Goal: Information Seeking & Learning: Learn about a topic

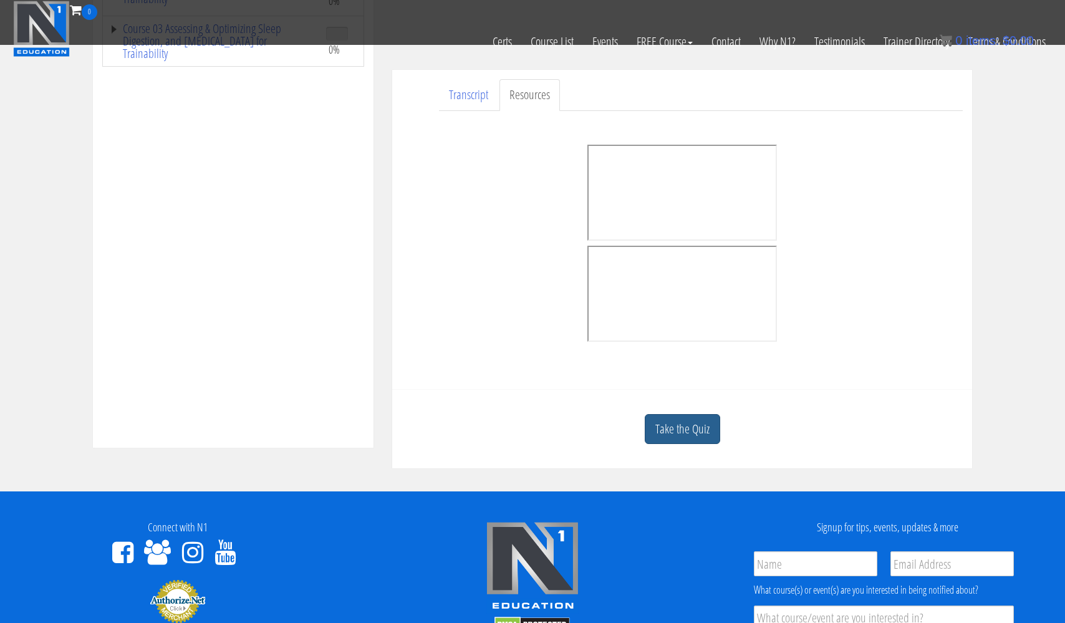
click at [692, 426] on link "Take the Quiz" at bounding box center [681, 429] width 75 height 31
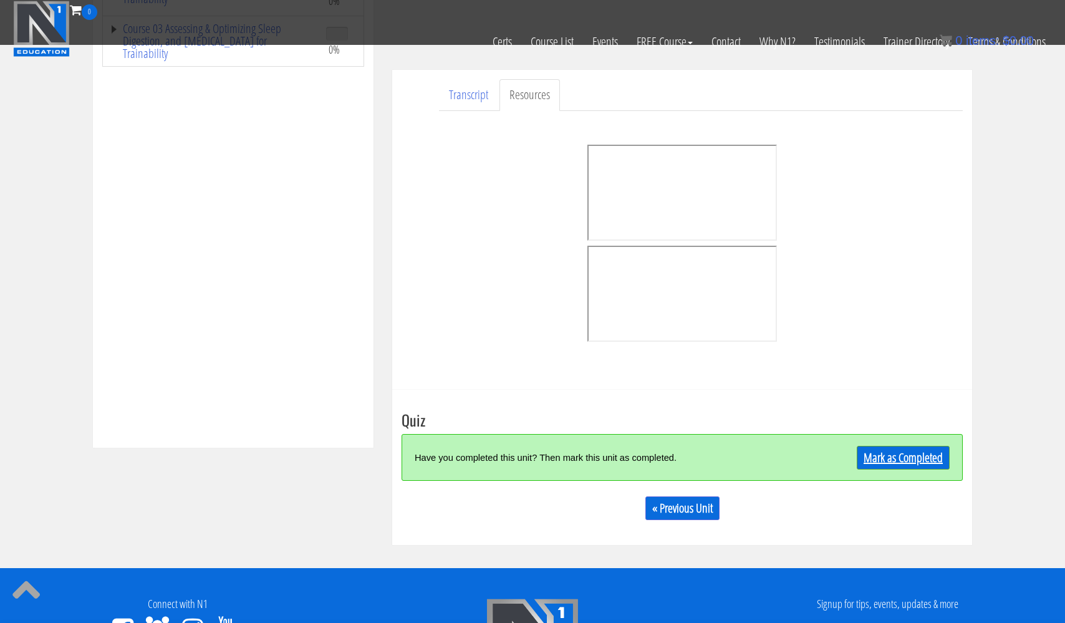
click at [881, 455] on link "Mark as Completed" at bounding box center [902, 458] width 93 height 24
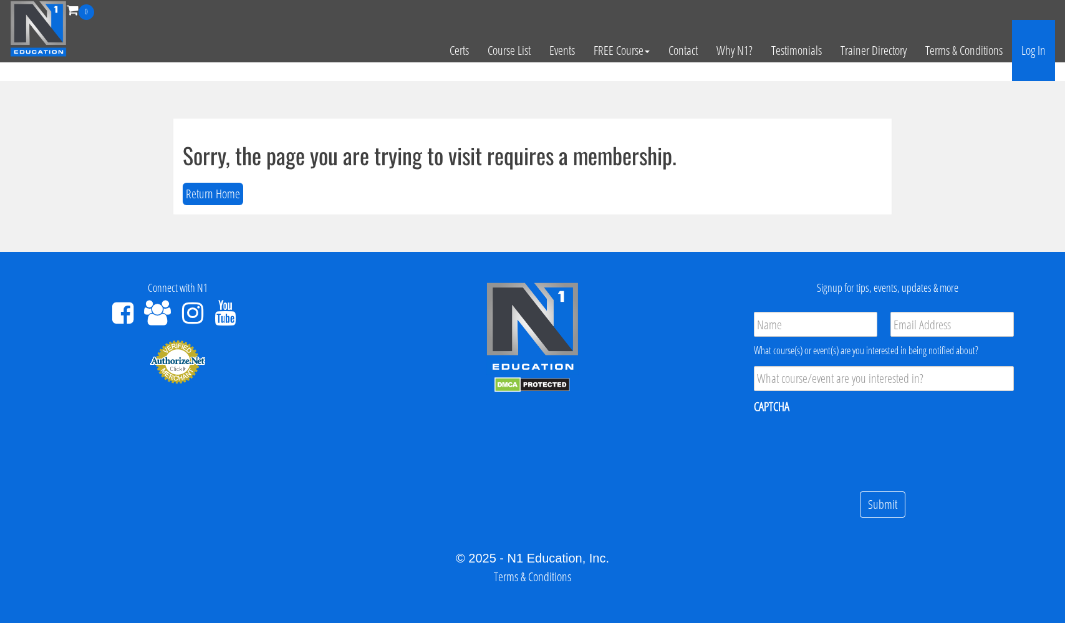
click at [1030, 56] on link "Log In" at bounding box center [1033, 50] width 43 height 61
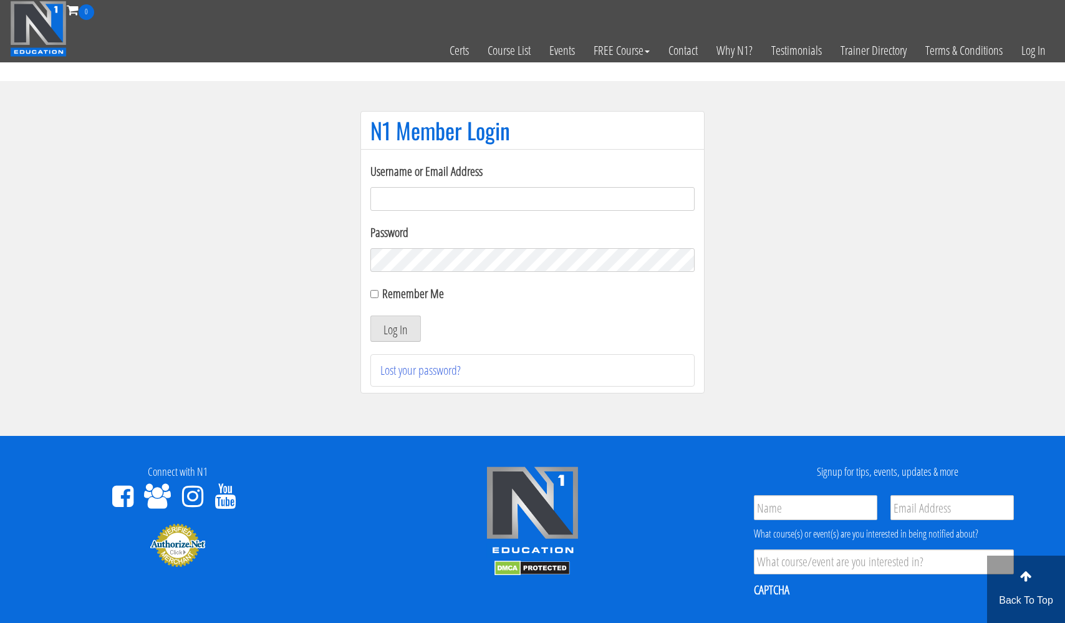
type input "[EMAIL_ADDRESS][DOMAIN_NAME]"
click at [395, 328] on button "Log In" at bounding box center [395, 328] width 50 height 26
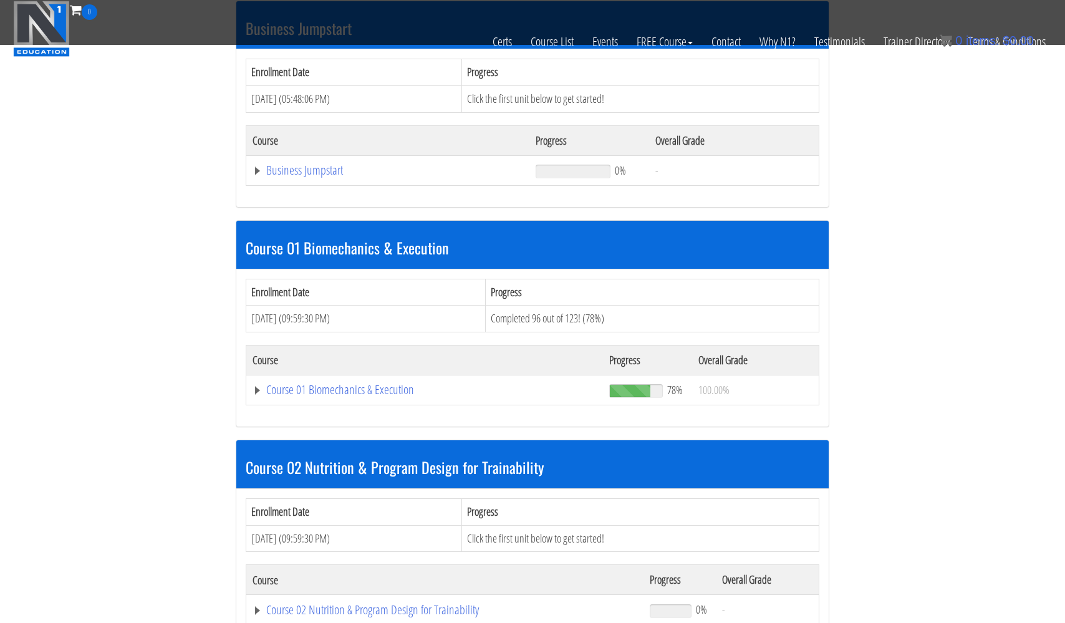
scroll to position [404, 0]
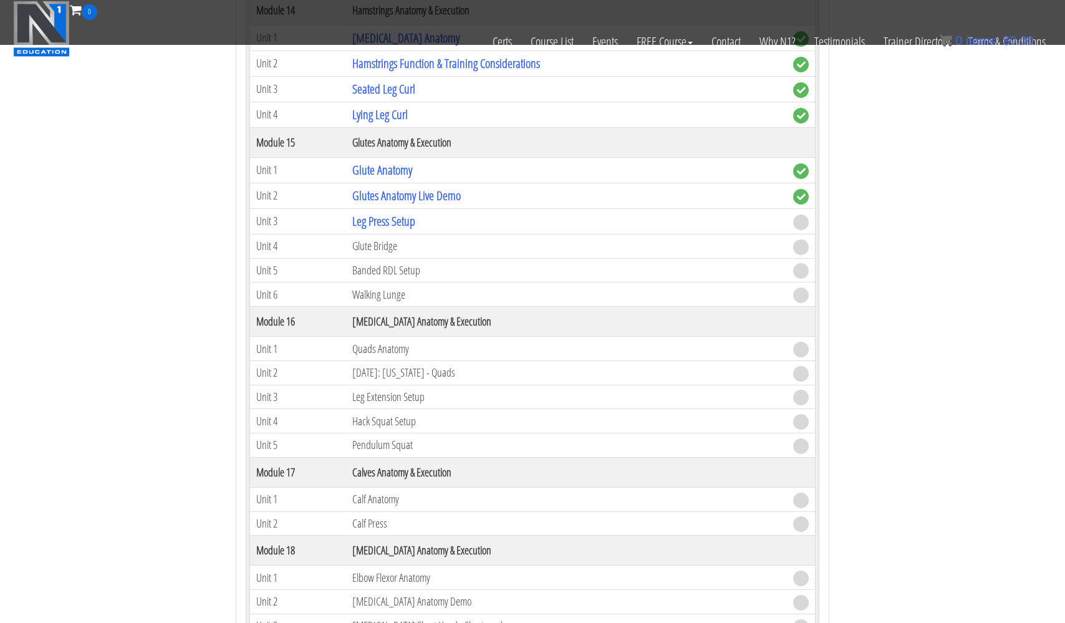
scroll to position [3529, 0]
click at [376, 219] on link "Leg Press Setup" at bounding box center [383, 222] width 63 height 17
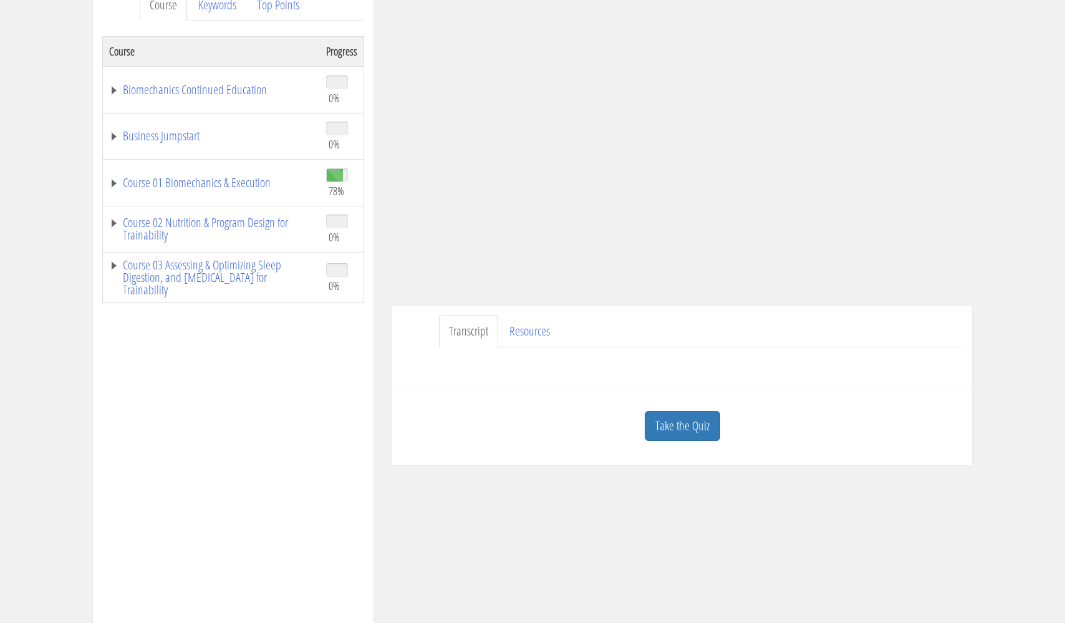
scroll to position [194, 0]
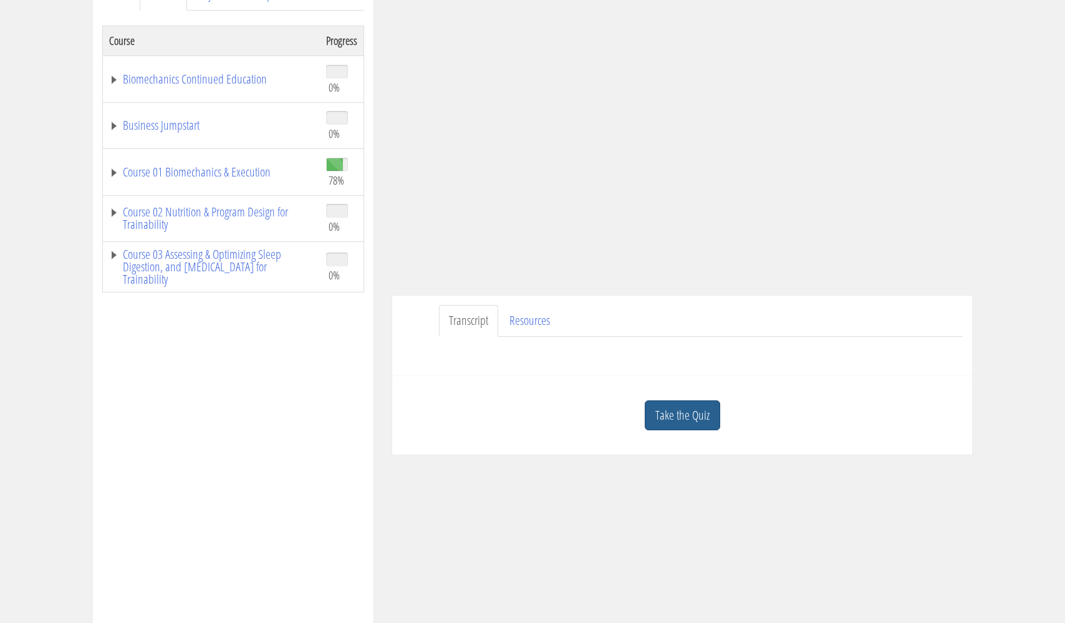
click at [683, 423] on link "Take the Quiz" at bounding box center [681, 415] width 75 height 31
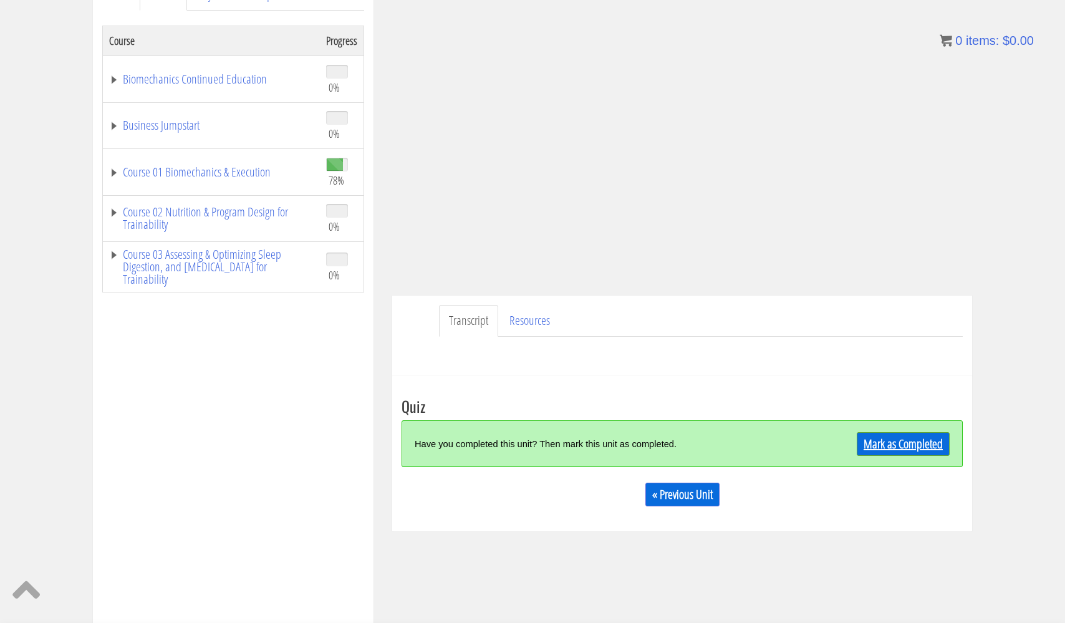
click at [907, 447] on link "Mark as Completed" at bounding box center [902, 444] width 93 height 24
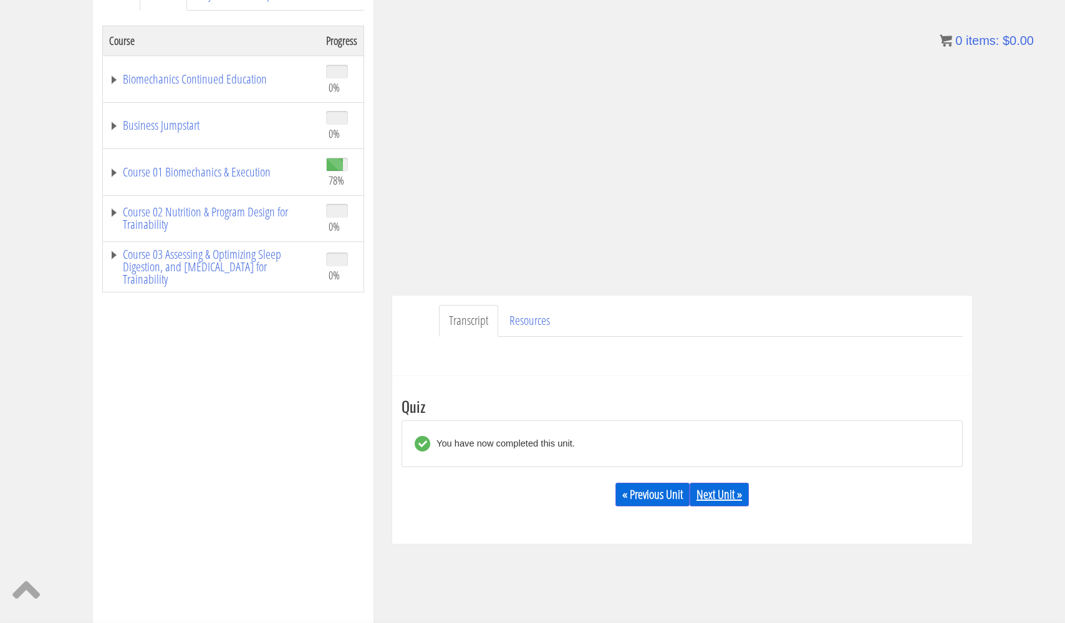
click at [729, 489] on link "Next Unit »" at bounding box center [718, 494] width 59 height 24
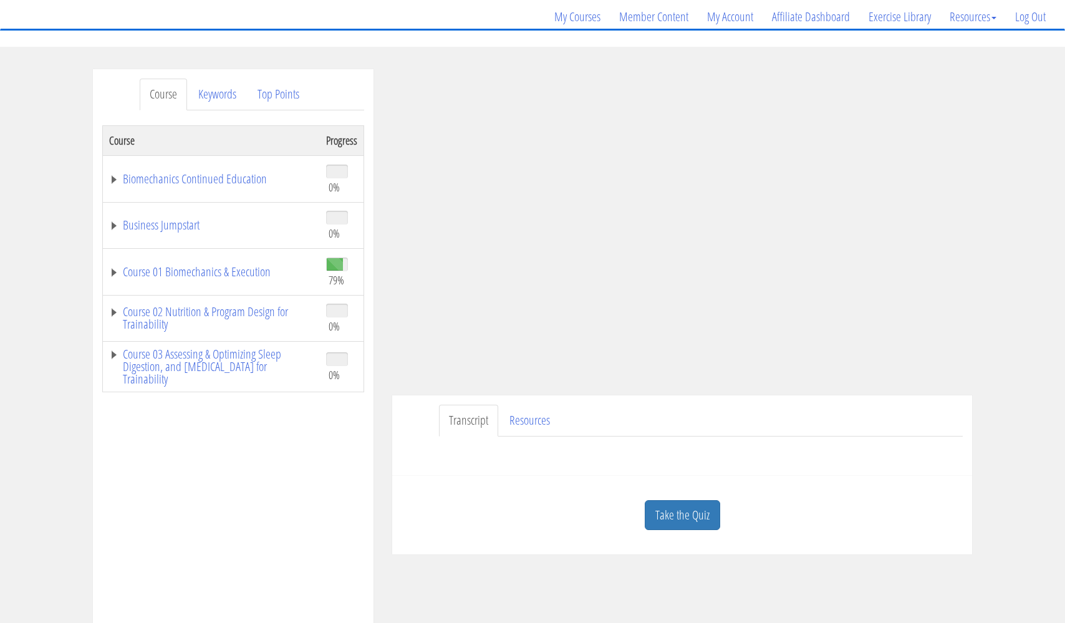
scroll to position [95, 0]
click at [540, 417] on link "Resources" at bounding box center [529, 420] width 60 height 32
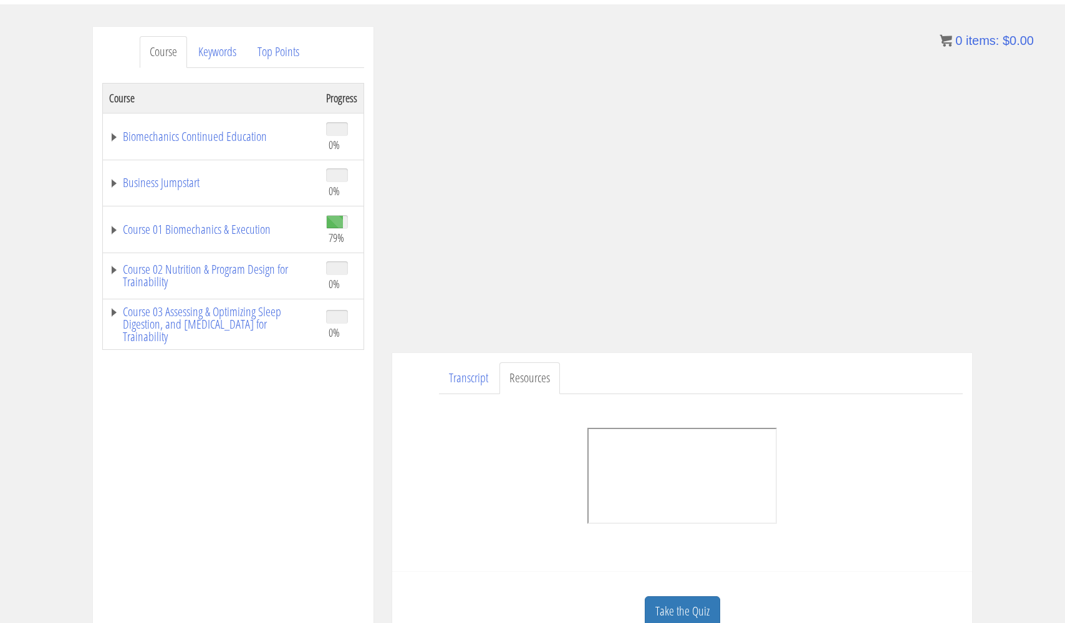
scroll to position [137, 0]
click at [468, 382] on link "Transcript" at bounding box center [468, 377] width 59 height 32
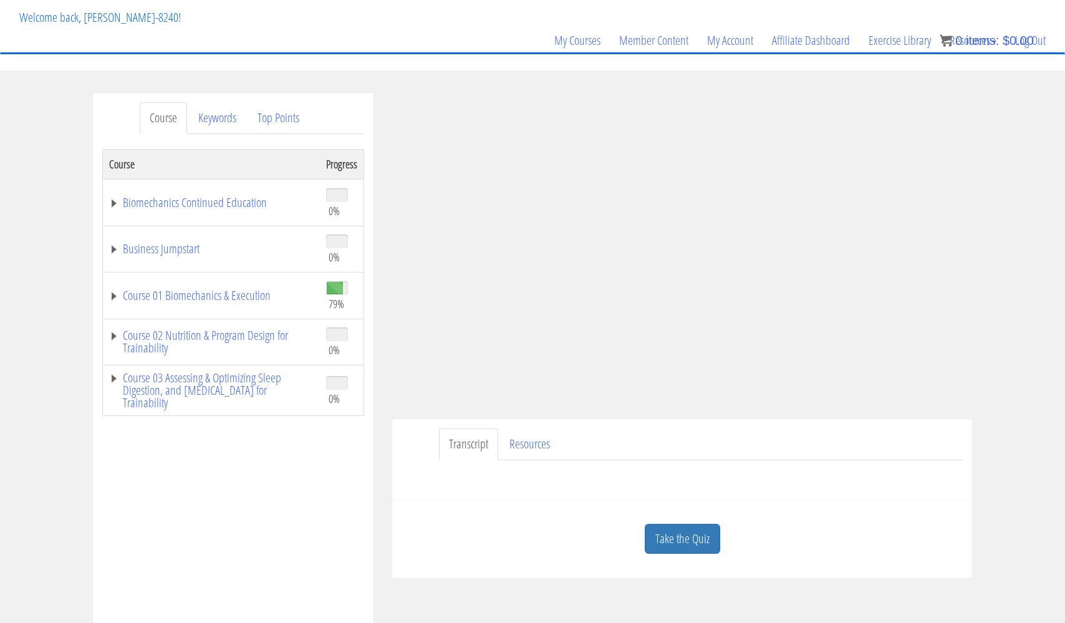
scroll to position [49, 0]
